Goal: Task Accomplishment & Management: Use online tool/utility

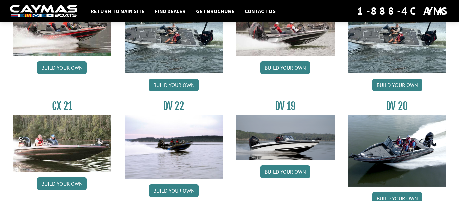
scroll to position [726, 0]
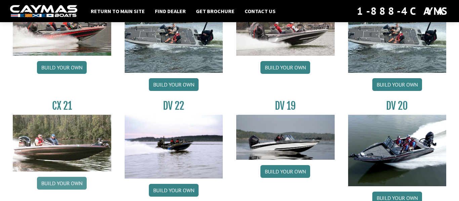
click at [76, 182] on link "Build your own" at bounding box center [62, 183] width 50 height 13
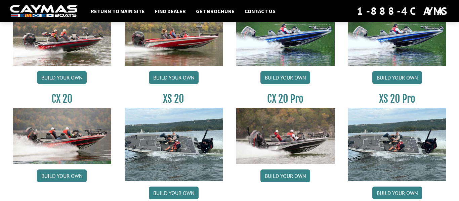
scroll to position [618, 0]
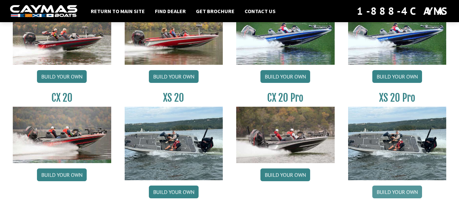
click at [414, 197] on link "Build your own" at bounding box center [397, 192] width 50 height 13
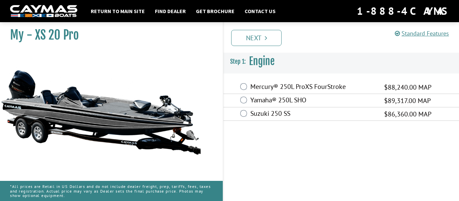
click at [283, 88] on label "Mercury® 250L ProXS FourStroke" at bounding box center [312, 88] width 125 height 10
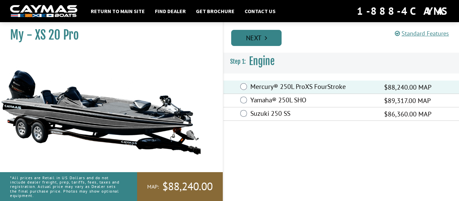
click at [271, 41] on link "Next" at bounding box center [256, 38] width 50 height 16
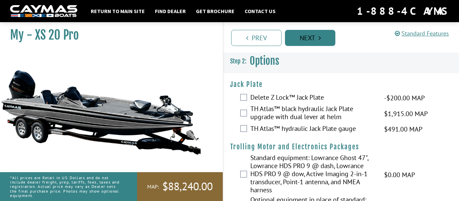
click at [307, 37] on link "Next" at bounding box center [310, 38] width 50 height 16
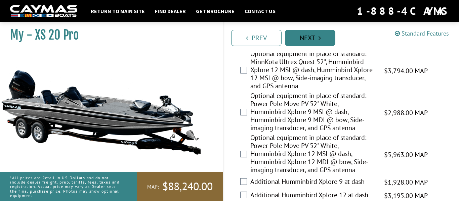
click at [307, 37] on link "Next" at bounding box center [310, 38] width 50 height 16
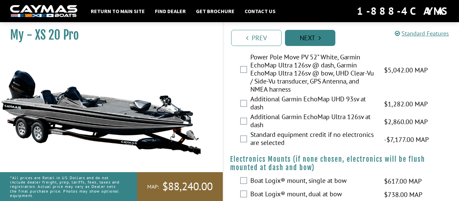
click at [307, 37] on link "Next" at bounding box center [310, 38] width 50 height 16
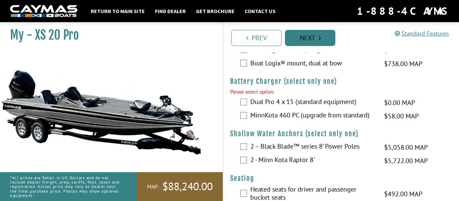
scroll to position [904, 0]
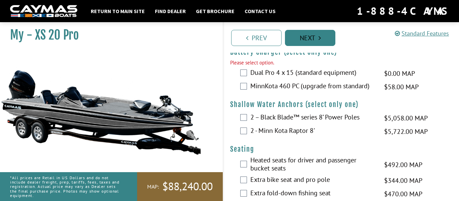
click at [307, 36] on link "Next" at bounding box center [310, 38] width 50 height 16
click at [308, 36] on link "Next" at bounding box center [310, 38] width 50 height 16
click at [282, 92] on label "MinnKota 460 PC (upgrade from standard)" at bounding box center [312, 87] width 125 height 10
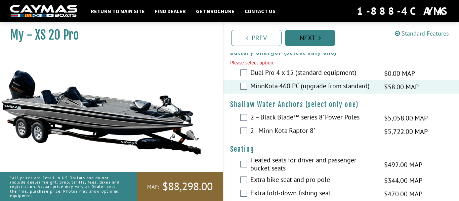
click at [311, 36] on link "Next" at bounding box center [310, 38] width 50 height 16
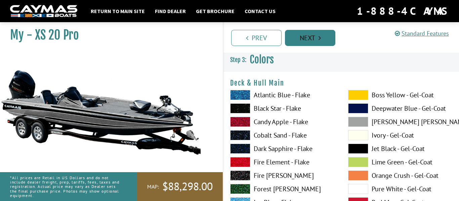
scroll to position [0, 0]
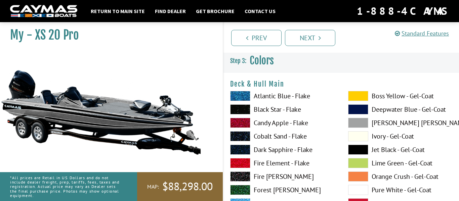
click at [286, 98] on label "Atlantic Blue - Flake" at bounding box center [282, 96] width 105 height 10
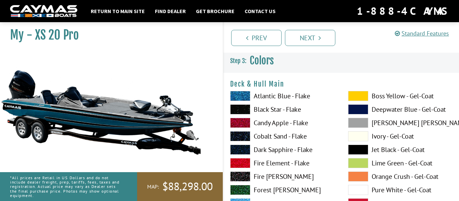
click at [272, 109] on label "Black Star - Flake" at bounding box center [282, 110] width 105 height 10
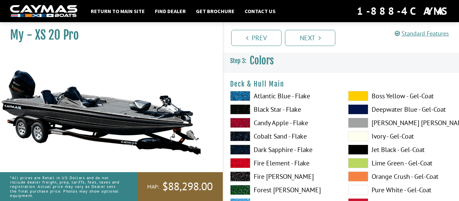
click at [265, 122] on label "Candy Apple - Flake" at bounding box center [282, 123] width 105 height 10
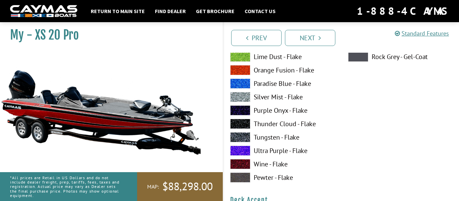
scroll to position [161, 0]
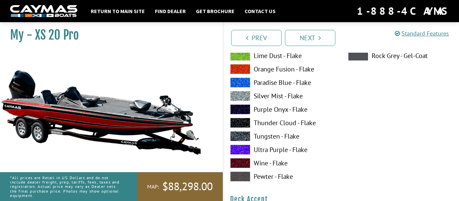
click at [271, 109] on label "Purple Onyx - Flake" at bounding box center [282, 110] width 105 height 10
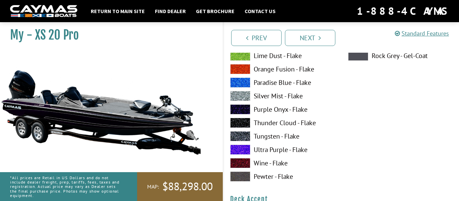
click at [263, 152] on label "Ultra Purple - Flake" at bounding box center [282, 150] width 105 height 10
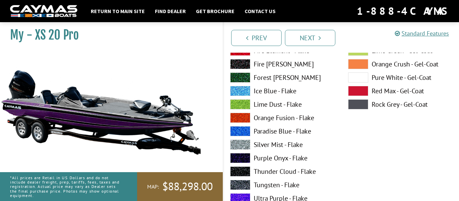
scroll to position [390, 0]
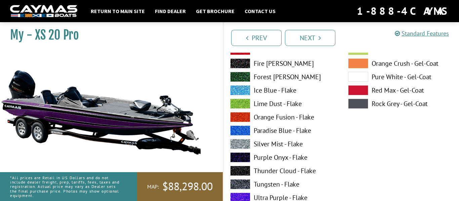
click at [259, 161] on label "Purple Onyx - Flake" at bounding box center [282, 158] width 105 height 10
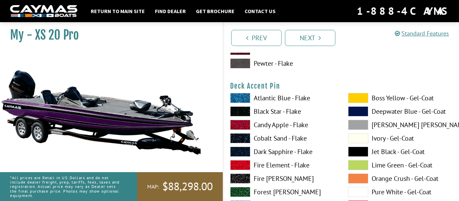
scroll to position [565, 0]
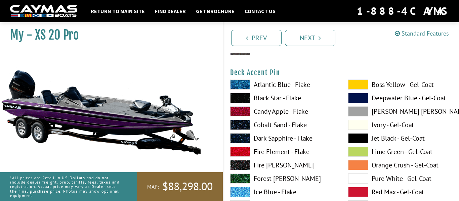
click at [259, 99] on label "Black Star - Flake" at bounding box center [282, 98] width 105 height 10
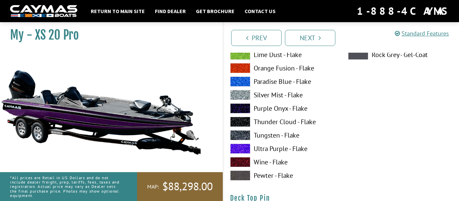
scroll to position [1008, 0]
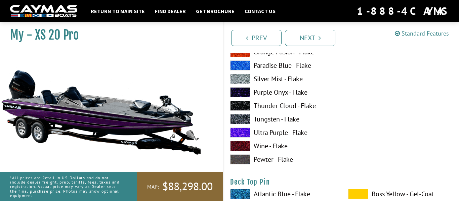
click at [288, 95] on label "Purple Onyx - Flake" at bounding box center [282, 92] width 105 height 10
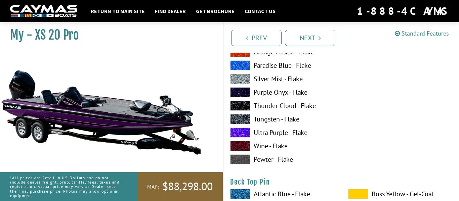
click at [261, 118] on label "Tungsten - Flake" at bounding box center [282, 119] width 105 height 10
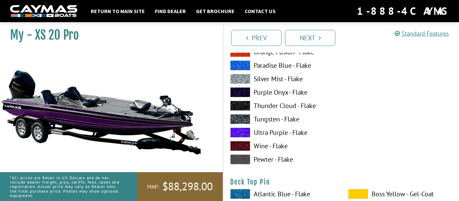
click at [261, 105] on label "Thunder Cloud - Flake" at bounding box center [282, 106] width 105 height 10
click at [249, 134] on span at bounding box center [240, 133] width 20 height 10
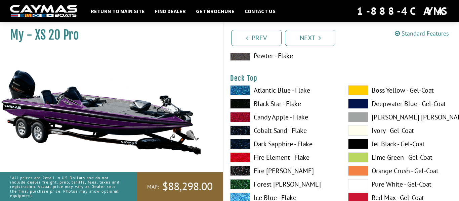
scroll to position [833, 0]
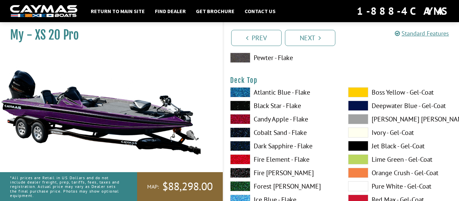
click at [265, 103] on label "Black Star - Flake" at bounding box center [282, 106] width 105 height 10
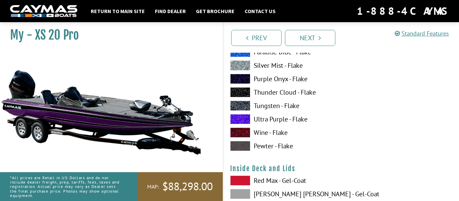
scroll to position [1304, 0]
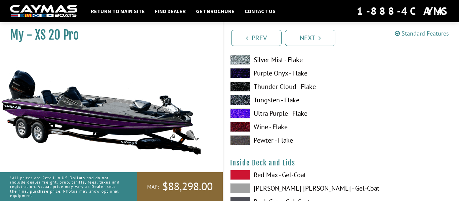
click at [258, 110] on label "Ultra Purple - Flake" at bounding box center [282, 114] width 105 height 10
click at [270, 72] on label "Purple Onyx - Flake" at bounding box center [282, 73] width 105 height 10
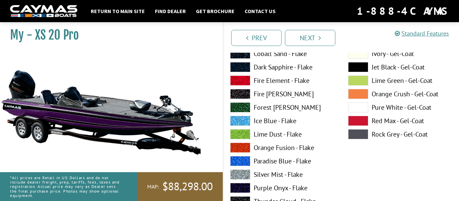
scroll to position [1143, 0]
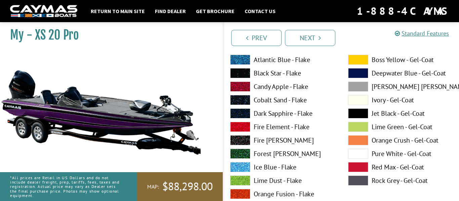
click at [257, 71] on label "Black Star - Flake" at bounding box center [282, 73] width 105 height 10
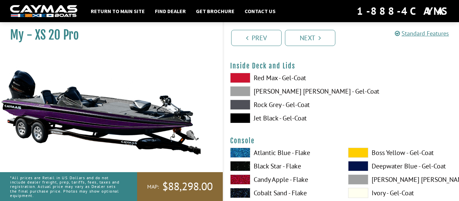
scroll to position [1411, 0]
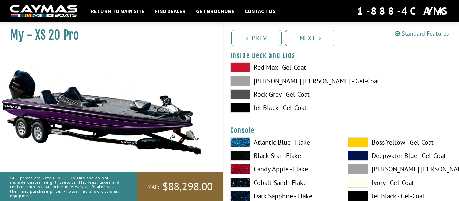
click at [276, 108] on label "Jet Black - Gel-Coat" at bounding box center [282, 108] width 105 height 10
click at [277, 96] on label "Rock Grey - Gel-Coat" at bounding box center [282, 94] width 105 height 10
click at [281, 84] on label "[PERSON_NAME] [PERSON_NAME] - Gel-Coat" at bounding box center [282, 81] width 105 height 10
click at [287, 72] on label "Red Max - Gel-Coat" at bounding box center [282, 68] width 105 height 10
click at [286, 82] on label "[PERSON_NAME] [PERSON_NAME] - Gel-Coat" at bounding box center [282, 81] width 105 height 10
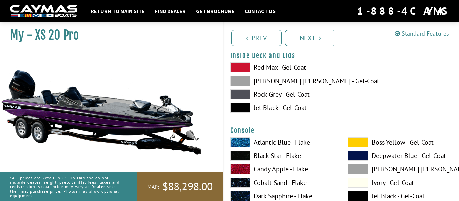
click at [282, 107] on label "Jet Black - Gel-Coat" at bounding box center [282, 108] width 105 height 10
click at [282, 97] on label "Rock Grey - Gel-Coat" at bounding box center [282, 94] width 105 height 10
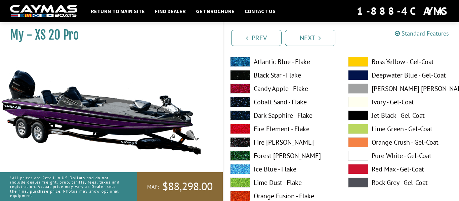
scroll to position [1479, 0]
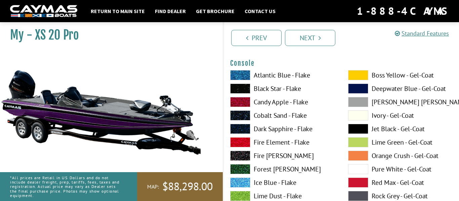
click at [277, 88] on label "Black Star - Flake" at bounding box center [282, 89] width 105 height 10
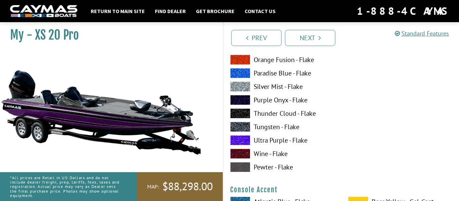
scroll to position [1640, 0]
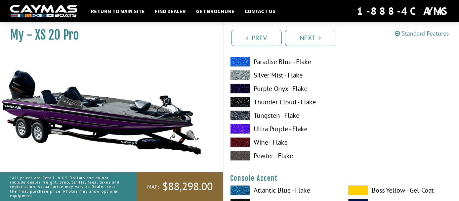
click at [266, 86] on label "Purple Onyx - Flake" at bounding box center [282, 89] width 105 height 10
click at [259, 128] on label "Ultra Purple - Flake" at bounding box center [282, 129] width 105 height 10
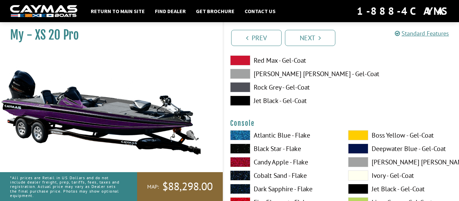
scroll to position [1411, 0]
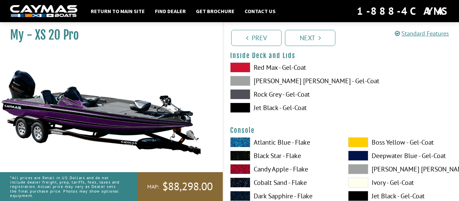
click at [256, 157] on label "Black Star - Flake" at bounding box center [282, 156] width 105 height 10
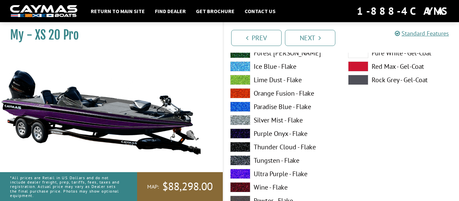
scroll to position [1882, 0]
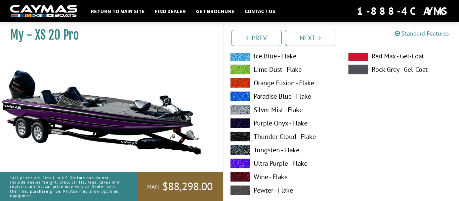
click at [263, 160] on label "Ultra Purple - Flake" at bounding box center [282, 164] width 105 height 10
click at [263, 125] on label "Purple Onyx - Flake" at bounding box center [282, 123] width 105 height 10
click at [257, 161] on label "Ultra Purple - Flake" at bounding box center [282, 164] width 105 height 10
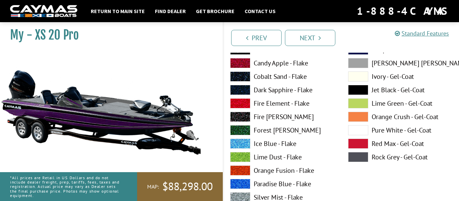
scroll to position [2070, 0]
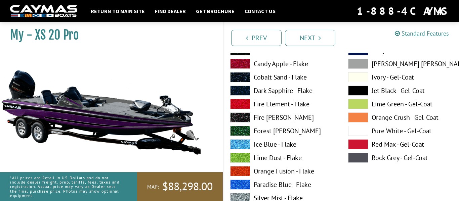
click at [273, 77] on label "Cobalt Sand - Flake" at bounding box center [282, 77] width 105 height 10
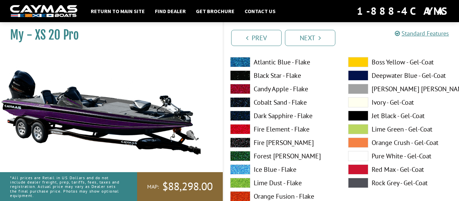
scroll to position [2043, 0]
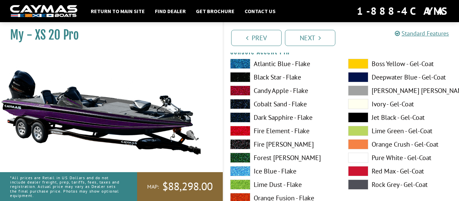
click at [274, 74] on label "Black Star - Flake" at bounding box center [282, 77] width 105 height 10
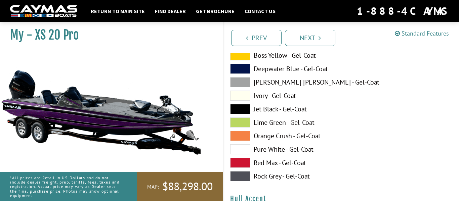
scroll to position [2339, 0]
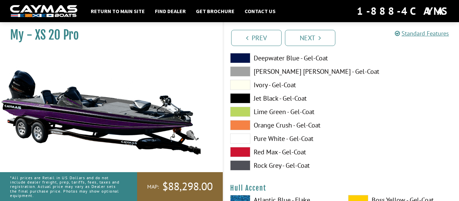
click at [259, 97] on label "Jet Black - Gel-Coat" at bounding box center [282, 98] width 105 height 10
click at [264, 83] on label "Ivory - Gel-Coat" at bounding box center [282, 85] width 105 height 10
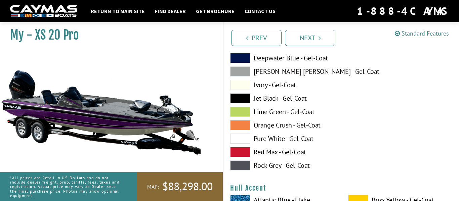
click at [282, 60] on label "Deepwater Blue - Gel-Coat" at bounding box center [282, 58] width 105 height 10
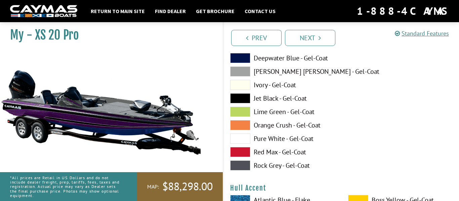
click at [280, 99] on label "Jet Black - Gel-Coat" at bounding box center [282, 98] width 105 height 10
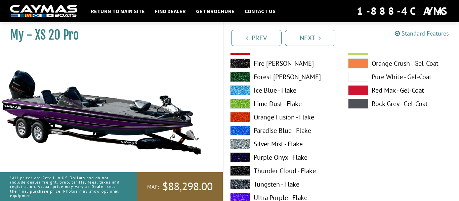
scroll to position [2594, 0]
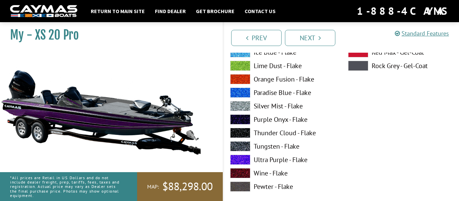
click at [265, 162] on label "Ultra Purple - Flake" at bounding box center [282, 160] width 105 height 10
click at [272, 120] on label "Purple Onyx - Flake" at bounding box center [282, 120] width 105 height 10
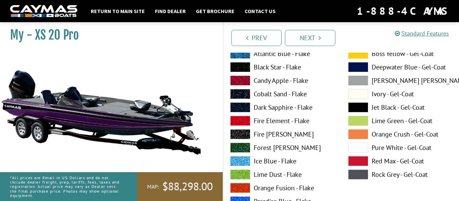
scroll to position [2796, 0]
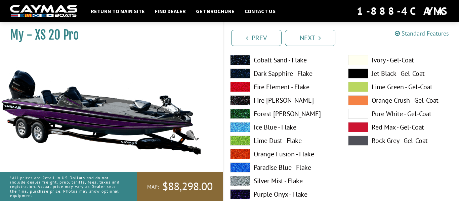
click at [260, 194] on label "Purple Onyx - Flake" at bounding box center [282, 195] width 105 height 10
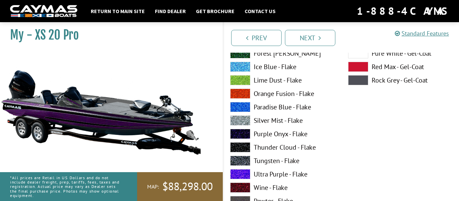
scroll to position [2876, 0]
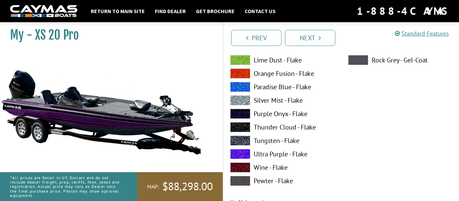
click at [269, 153] on label "Ultra Purple - Flake" at bounding box center [282, 154] width 105 height 10
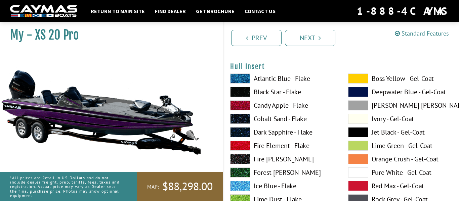
scroll to position [2997, 0]
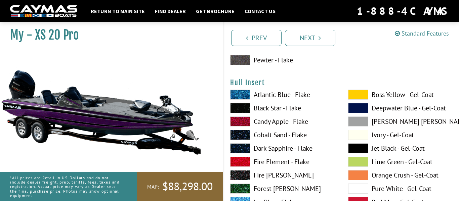
click at [274, 97] on label "Atlantic Blue - Flake" at bounding box center [282, 95] width 105 height 10
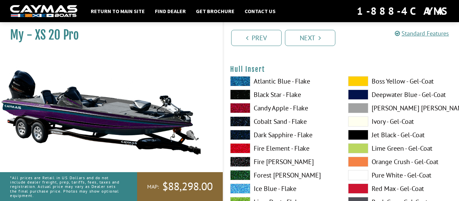
click at [272, 96] on label "Black Star - Flake" at bounding box center [282, 95] width 105 height 10
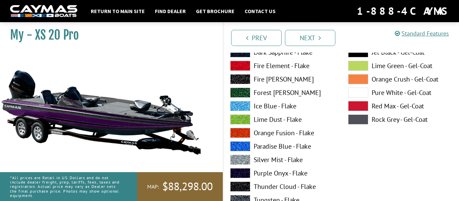
scroll to position [3105, 0]
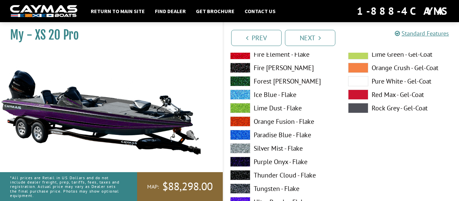
click at [262, 144] on label "Silver Mist - Flake" at bounding box center [282, 148] width 105 height 10
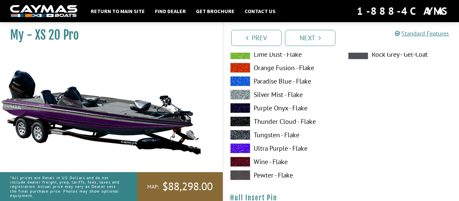
scroll to position [3172, 0]
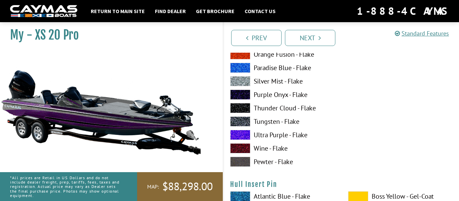
click at [264, 134] on label "Ultra Purple - Flake" at bounding box center [282, 135] width 105 height 10
click at [276, 98] on label "Purple Onyx - Flake" at bounding box center [282, 95] width 105 height 10
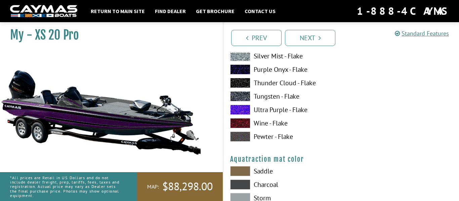
scroll to position [3481, 0]
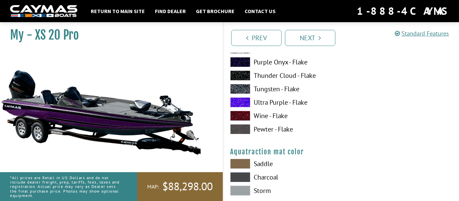
click at [266, 166] on label "Saddle" at bounding box center [282, 164] width 105 height 10
click at [269, 176] on label "Charcoal" at bounding box center [282, 177] width 105 height 10
click at [263, 191] on label "Storm" at bounding box center [282, 191] width 105 height 10
click at [266, 179] on label "Charcoal" at bounding box center [282, 177] width 105 height 10
click at [304, 61] on label "Purple Onyx - Flake" at bounding box center [282, 62] width 105 height 10
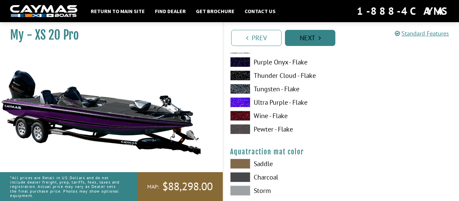
click at [306, 40] on link "Next" at bounding box center [310, 38] width 50 height 16
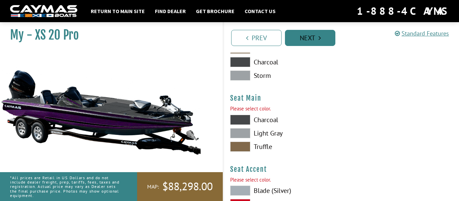
scroll to position [3635, 0]
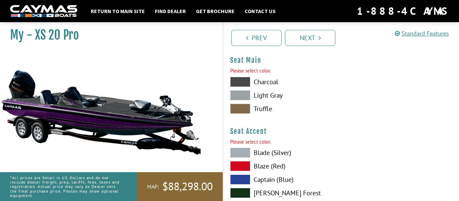
click at [272, 84] on label "Charcoal" at bounding box center [282, 82] width 105 height 10
click at [273, 93] on label "Light Gray" at bounding box center [282, 95] width 105 height 10
click at [273, 81] on label "Charcoal" at bounding box center [282, 82] width 105 height 10
click at [260, 110] on label "Truffle" at bounding box center [282, 109] width 105 height 10
click at [267, 81] on label "Charcoal" at bounding box center [282, 82] width 105 height 10
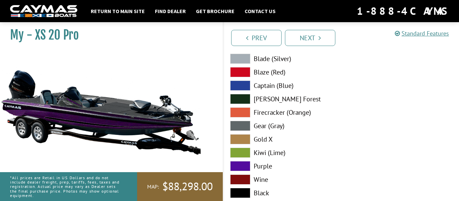
scroll to position [3742, 0]
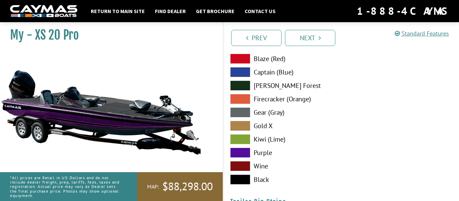
click at [259, 149] on label "Purple" at bounding box center [282, 153] width 105 height 10
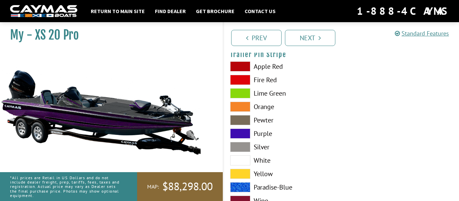
scroll to position [3914, 0]
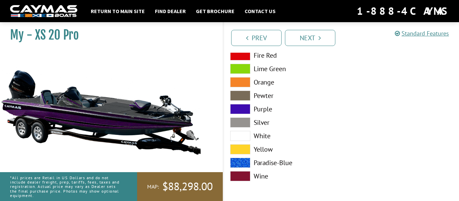
click at [263, 109] on label "Purple" at bounding box center [282, 109] width 105 height 10
click at [320, 32] on link "Next" at bounding box center [310, 38] width 50 height 16
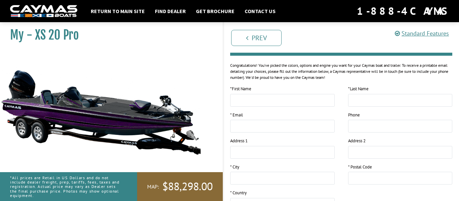
scroll to position [81, 0]
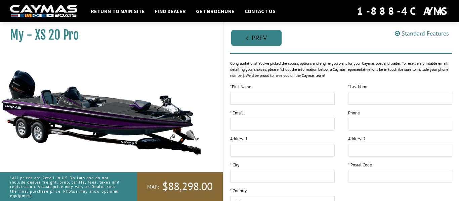
click at [265, 36] on link "Prev" at bounding box center [256, 38] width 50 height 16
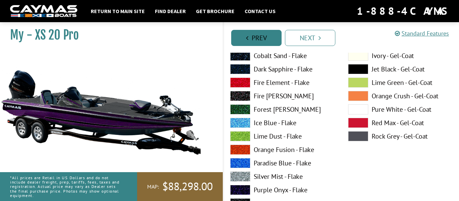
click at [265, 36] on link "Prev" at bounding box center [256, 38] width 50 height 16
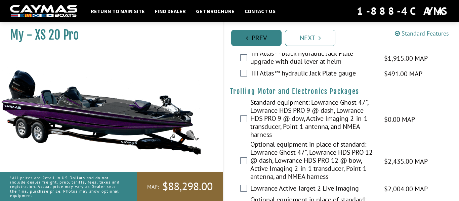
scroll to position [0, 0]
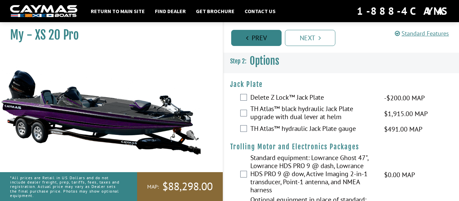
click at [265, 36] on link "Prev" at bounding box center [256, 38] width 50 height 16
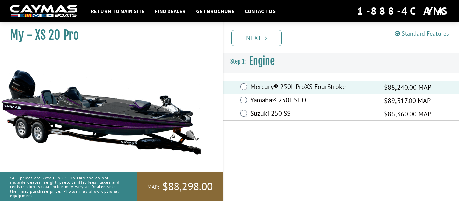
click at [265, 36] on icon "Pagination" at bounding box center [266, 38] width 2 height 7
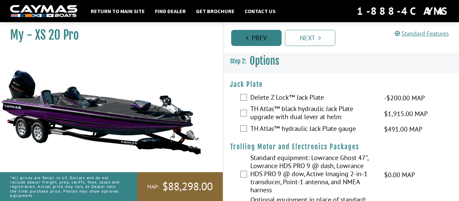
click at [265, 36] on link "Prev" at bounding box center [256, 38] width 50 height 16
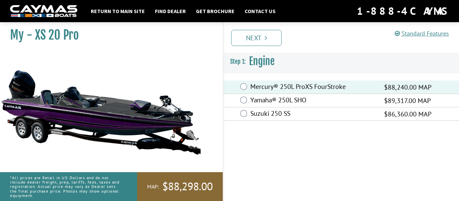
click at [265, 36] on icon "Pagination" at bounding box center [266, 38] width 2 height 7
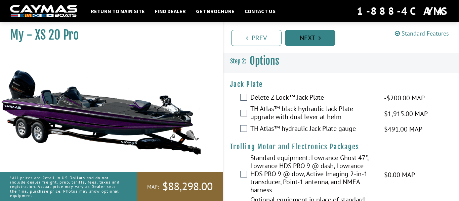
click at [314, 35] on link "Next" at bounding box center [310, 38] width 50 height 16
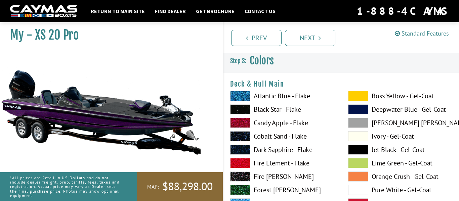
click at [233, 66] on h3 "Colors" at bounding box center [341, 60] width 236 height 25
click at [264, 40] on link "Prev" at bounding box center [256, 38] width 50 height 16
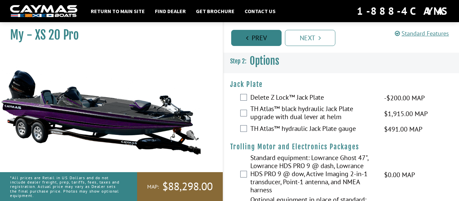
click at [264, 40] on link "Prev" at bounding box center [256, 38] width 50 height 16
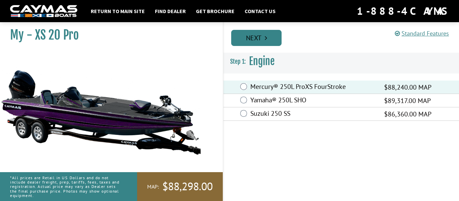
click at [272, 38] on link "Next" at bounding box center [256, 38] width 50 height 16
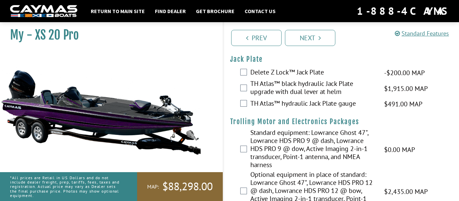
scroll to position [27, 0]
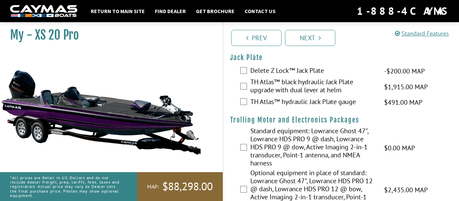
click at [274, 88] on label "TH Atlas™ black hydraulic Jack Plate upgrade with dual lever at helm" at bounding box center [312, 87] width 125 height 18
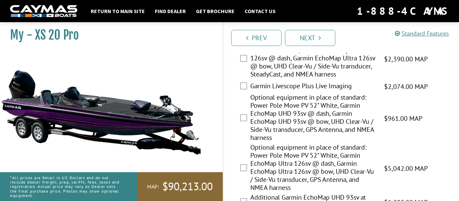
scroll to position [659, 0]
